Goal: Transaction & Acquisition: Purchase product/service

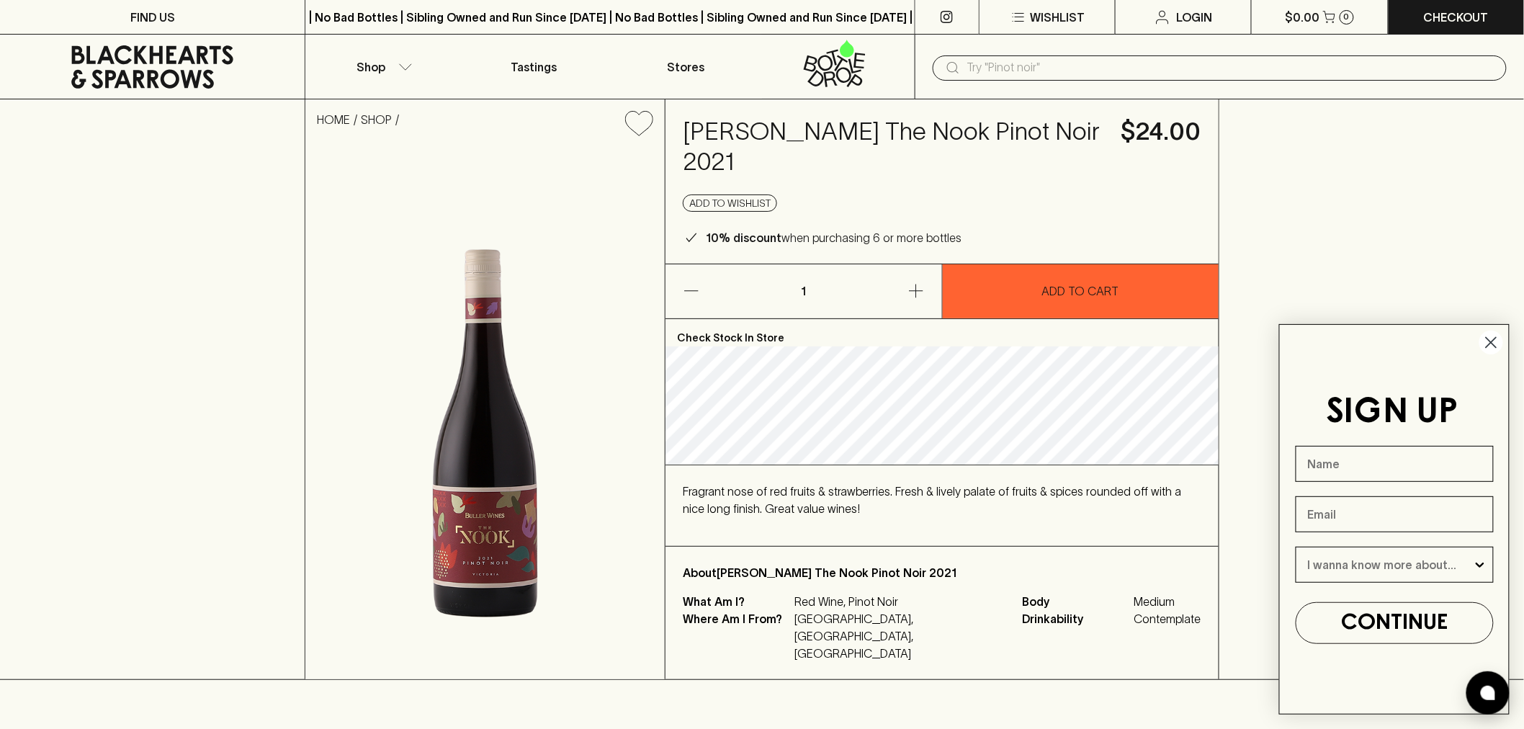
drag, startPoint x: 1067, startPoint y: 52, endPoint x: 1067, endPoint y: 89, distance: 36.7
click at [1067, 58] on div "​" at bounding box center [1219, 67] width 609 height 65
click at [1067, 89] on div "​" at bounding box center [1219, 67] width 609 height 65
click at [1062, 75] on input "text" at bounding box center [1231, 67] width 528 height 23
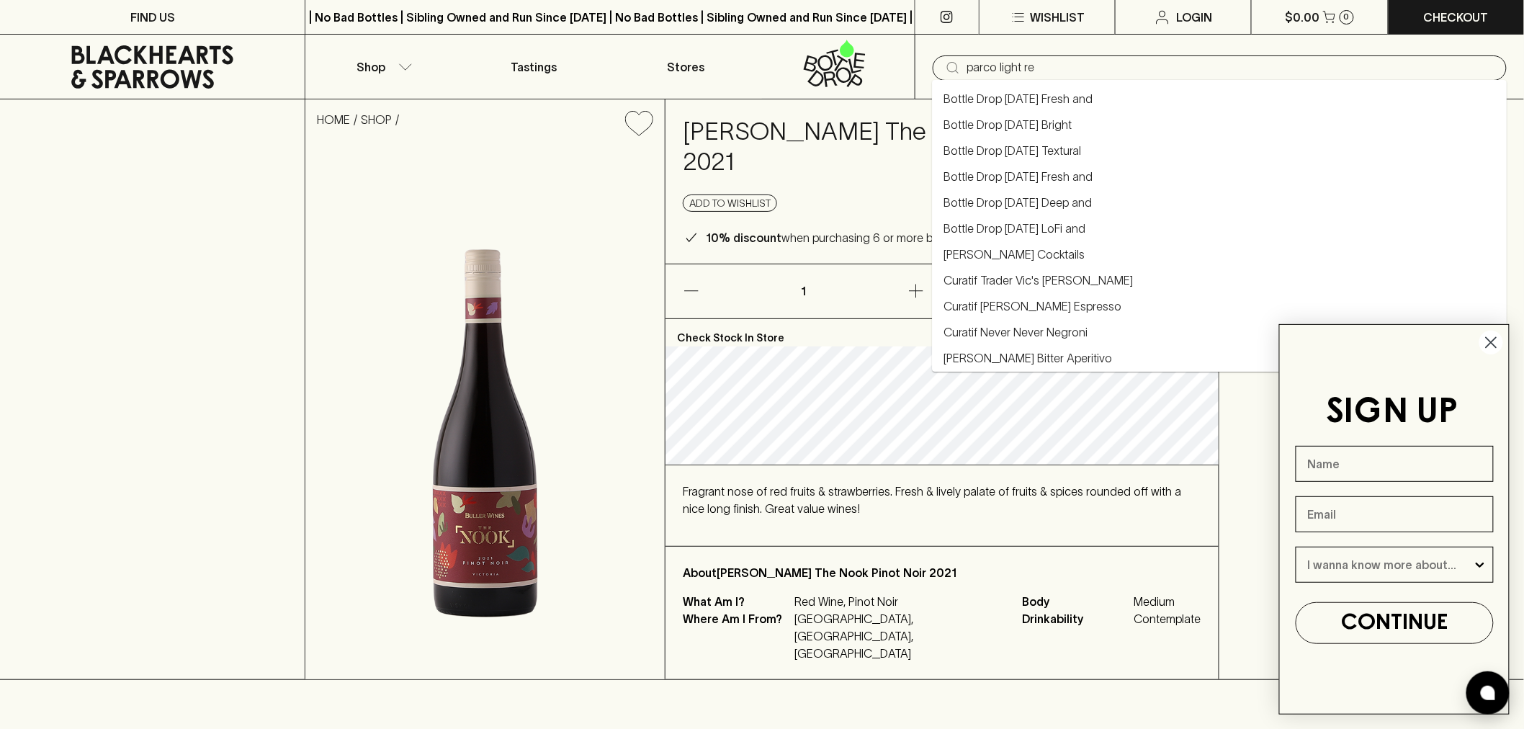
type input "parco light red"
click at [1092, 174] on link "Bottle Drop [DATE] Fresh and" at bounding box center [1018, 176] width 149 height 17
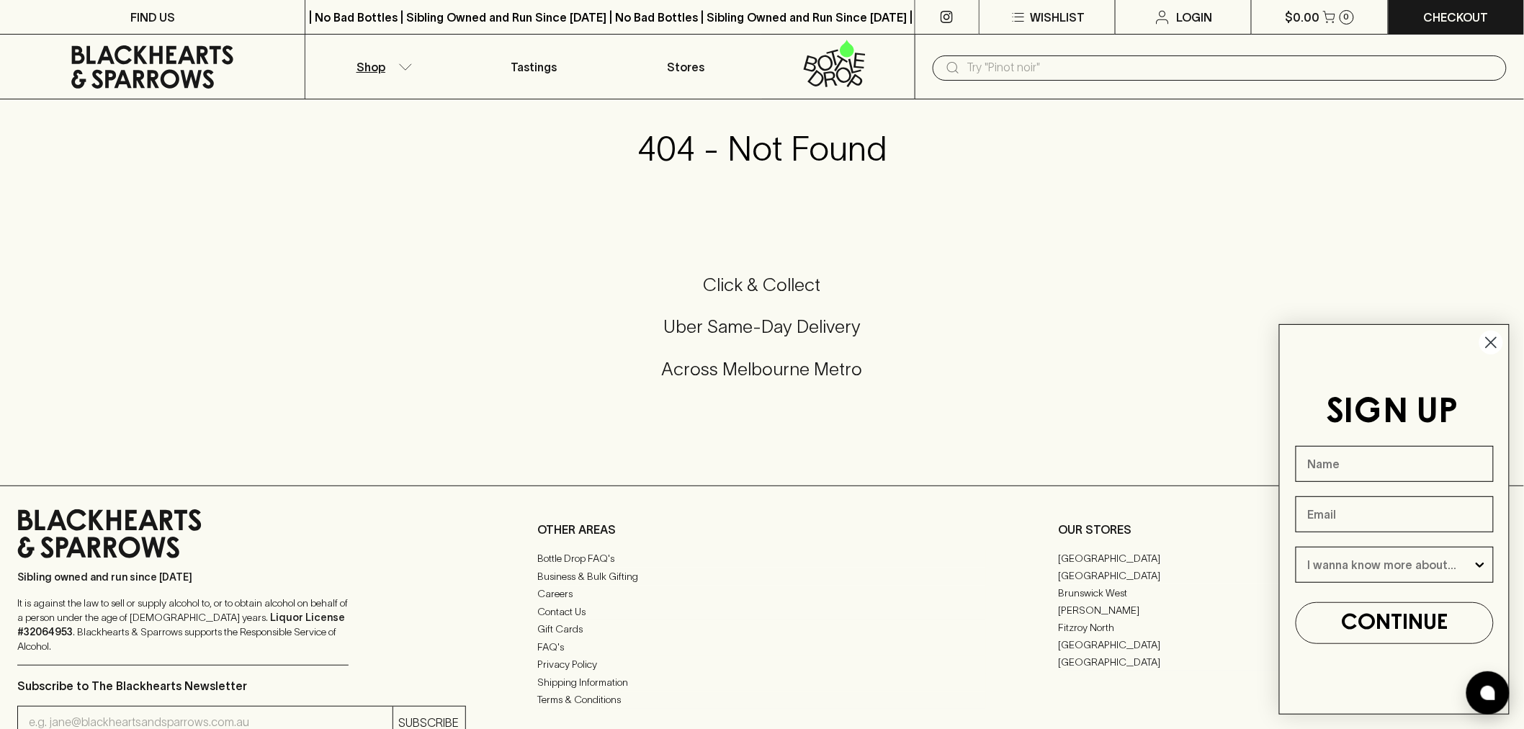
click at [393, 60] on button "Shop" at bounding box center [381, 67] width 152 height 64
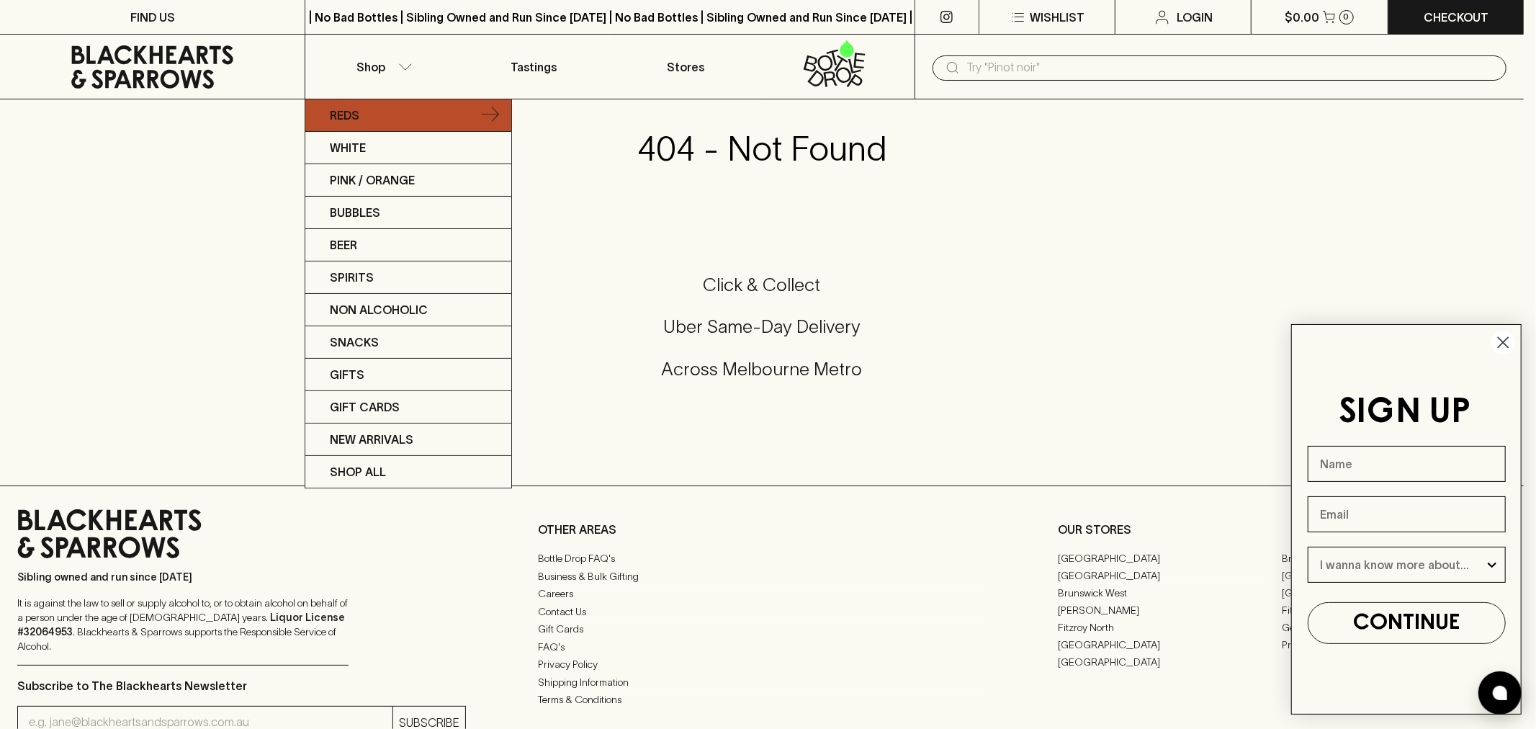
click at [433, 117] on link "Reds" at bounding box center [408, 115] width 206 height 32
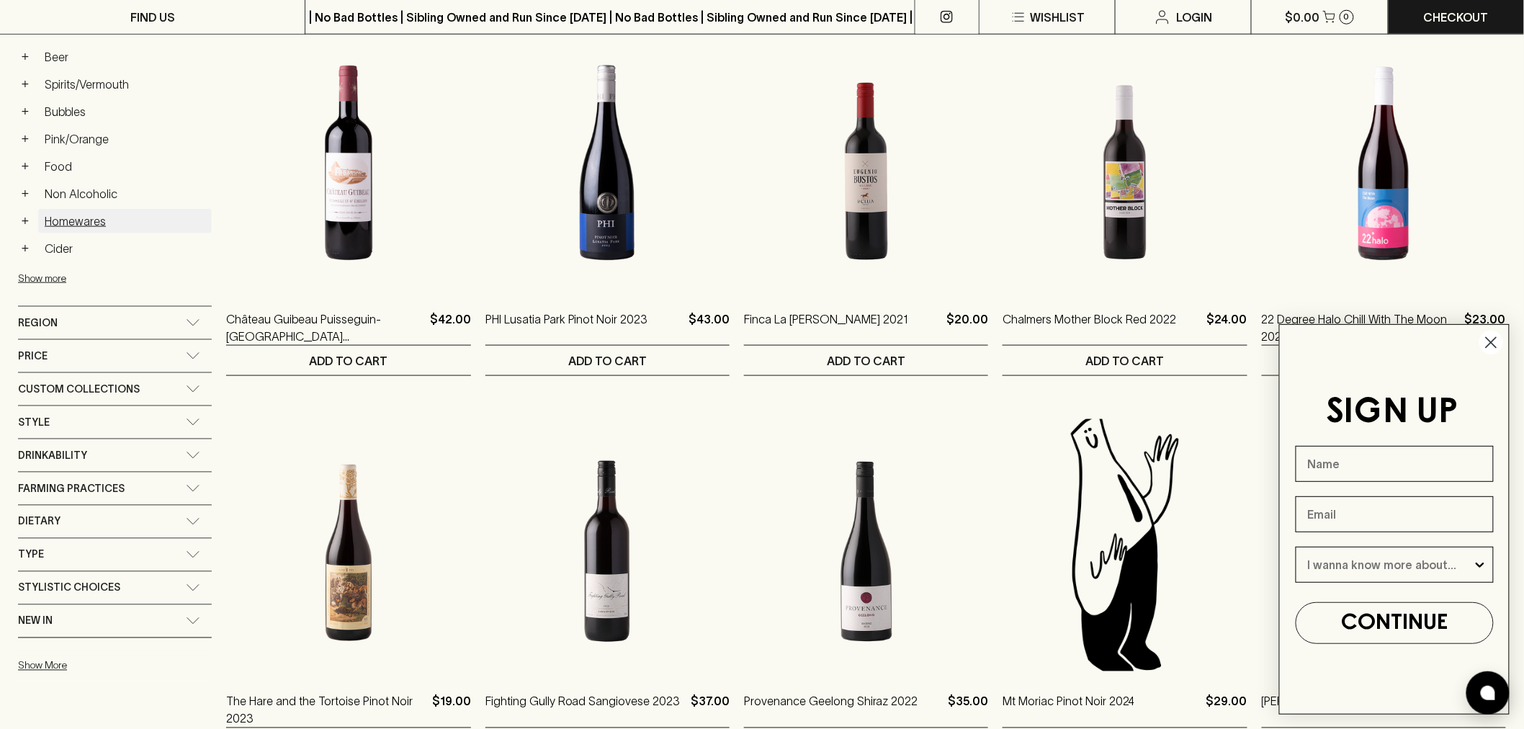
scroll to position [720, 0]
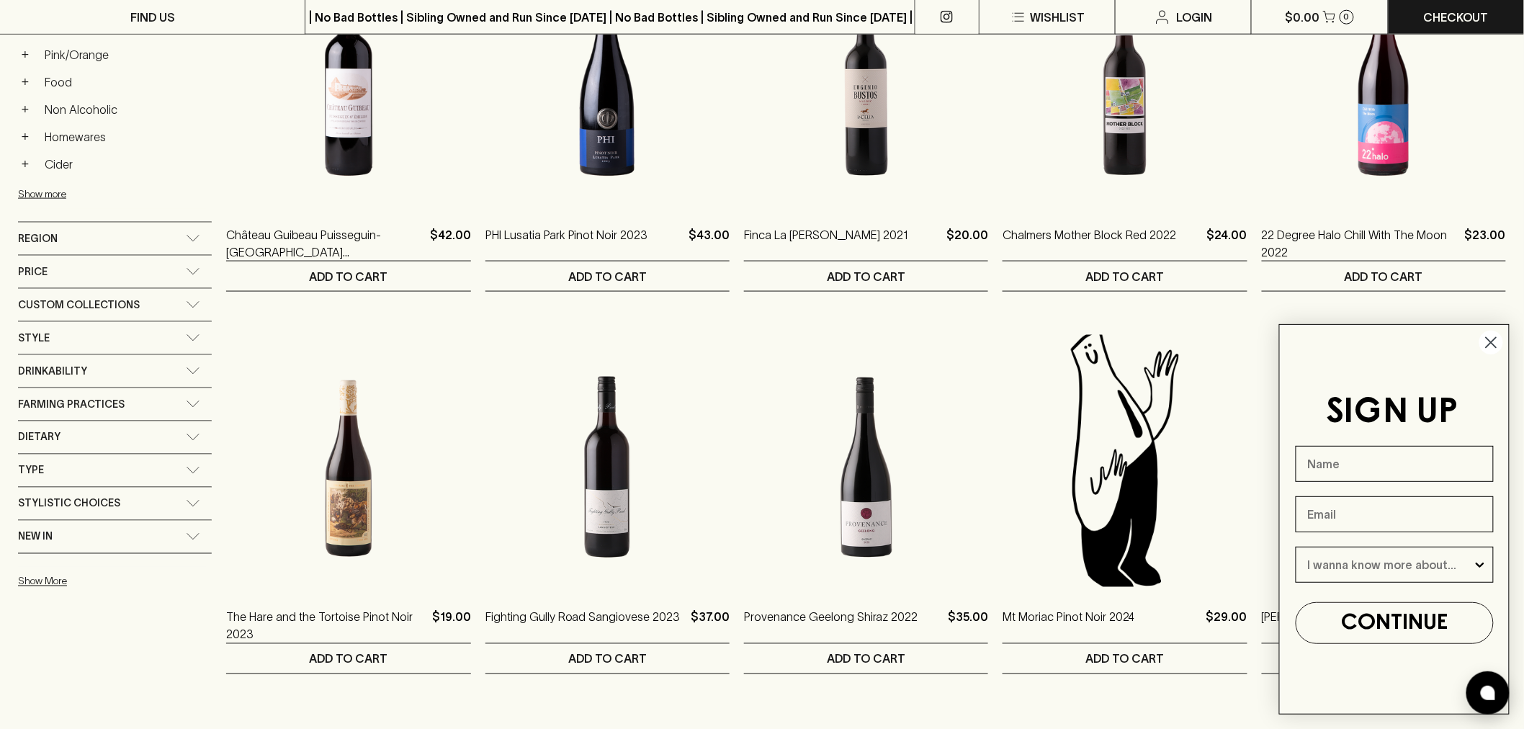
click at [104, 358] on div "Drinkability" at bounding box center [115, 371] width 194 height 32
click at [97, 274] on div "Price" at bounding box center [102, 272] width 168 height 18
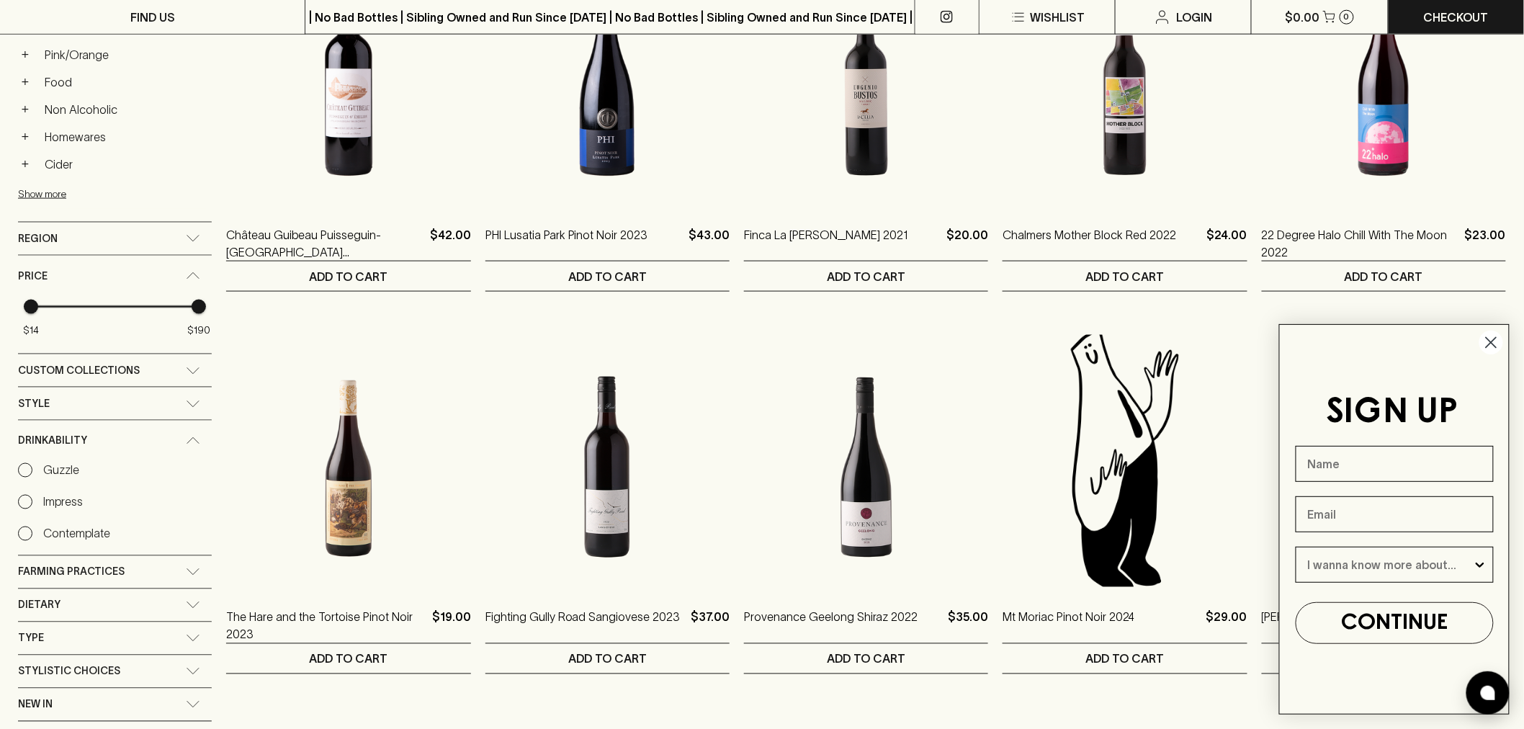
click at [115, 395] on div "Style" at bounding box center [115, 403] width 194 height 32
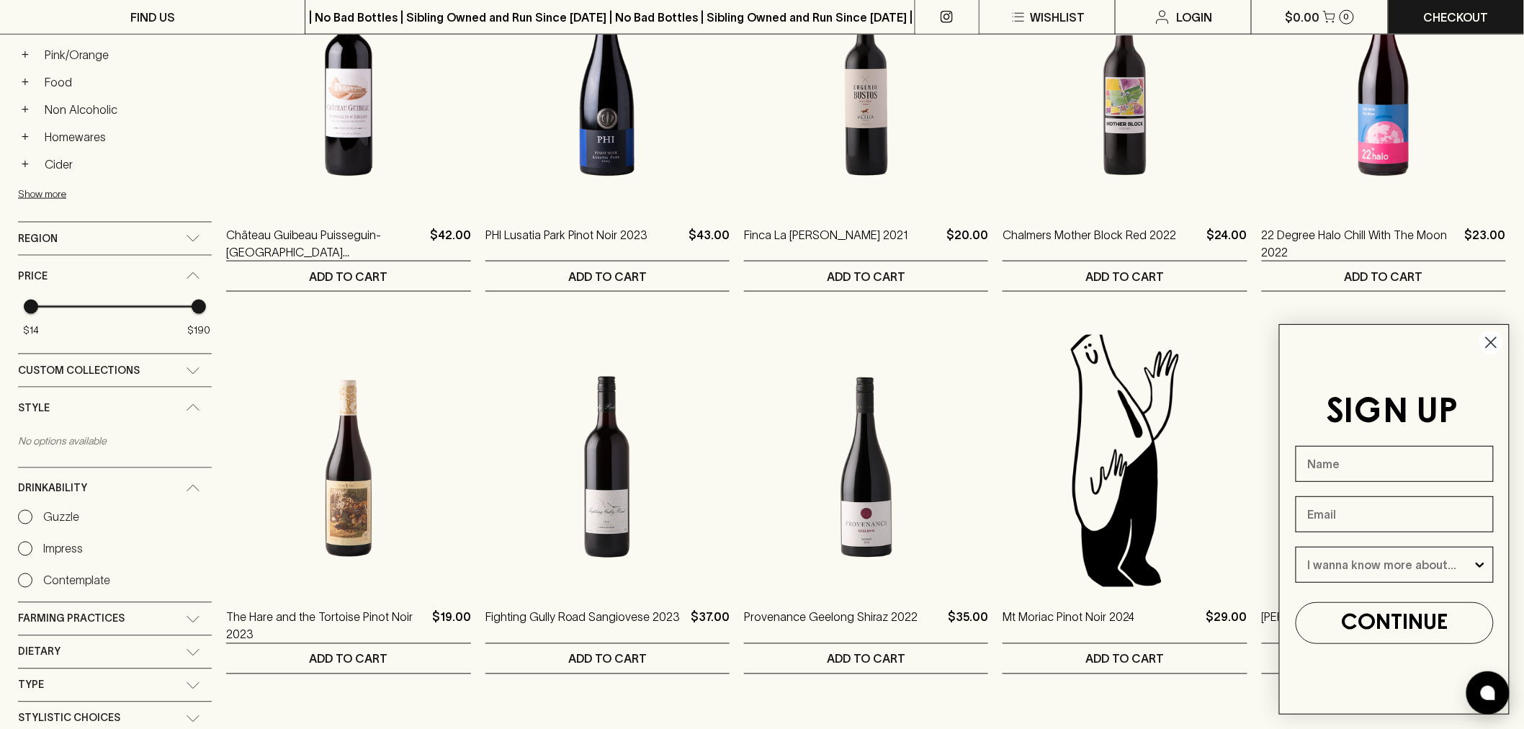
click at [84, 243] on div "Region" at bounding box center [102, 239] width 168 height 18
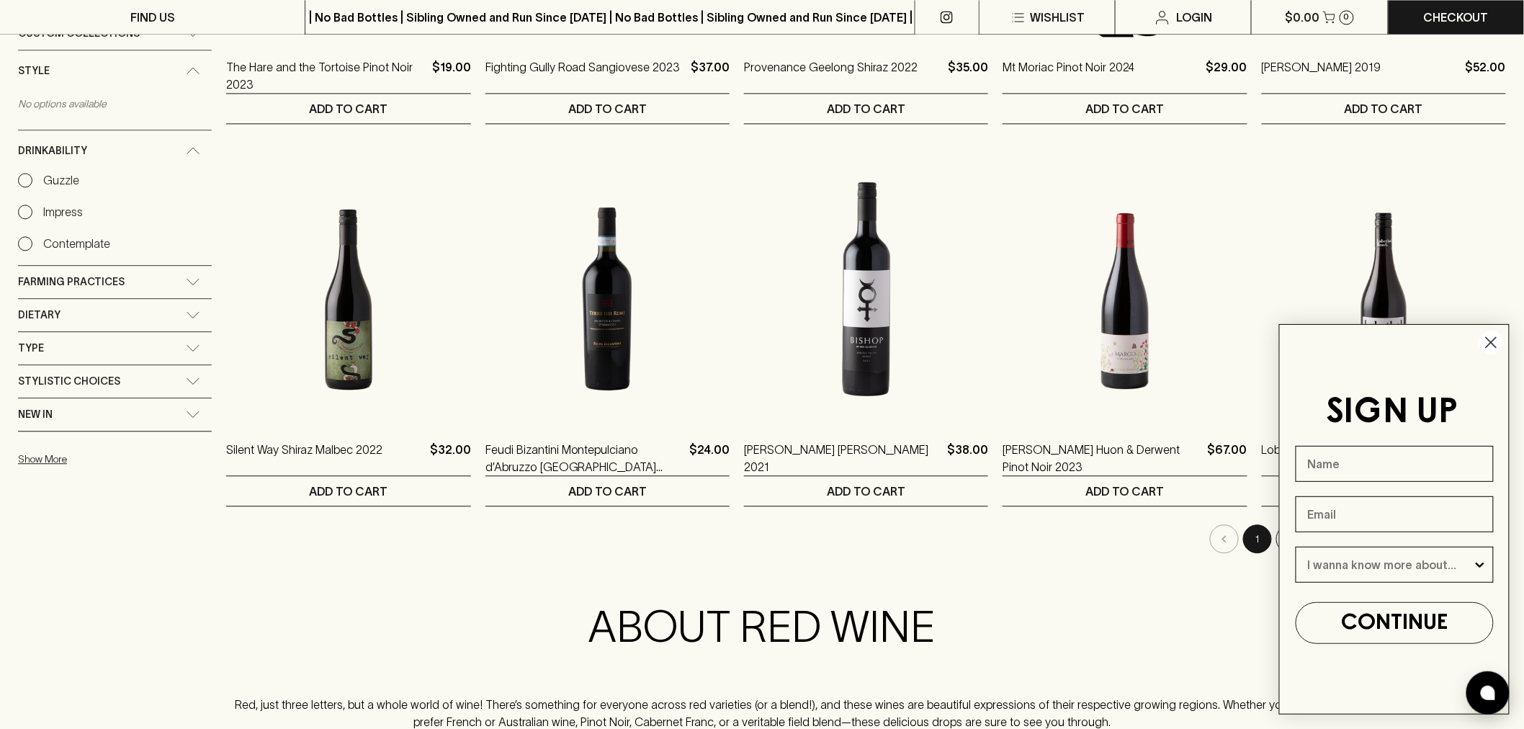
scroll to position [1520, 0]
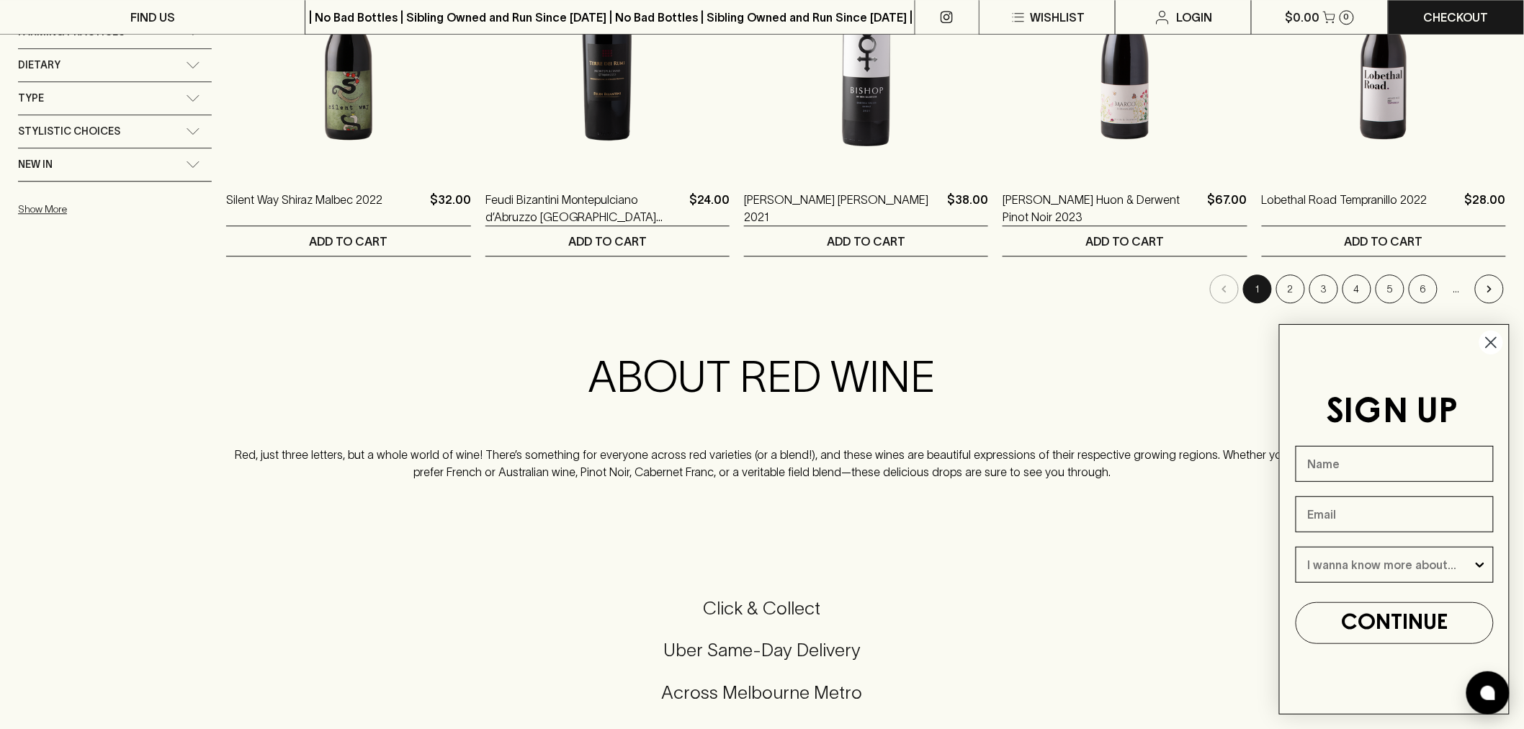
click at [102, 181] on div "New In" at bounding box center [115, 164] width 194 height 32
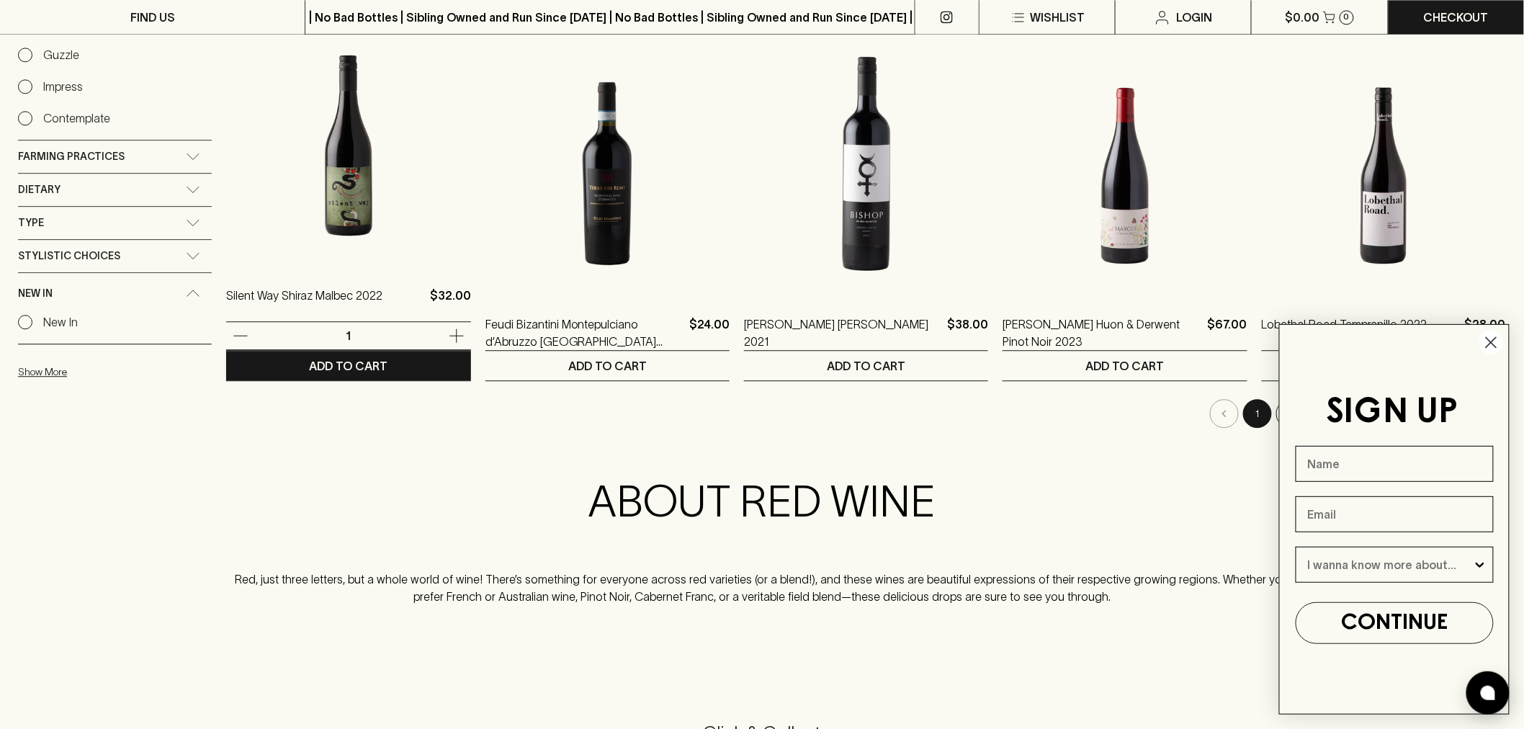
scroll to position [1200, 0]
